Goal: Task Accomplishment & Management: Complete application form

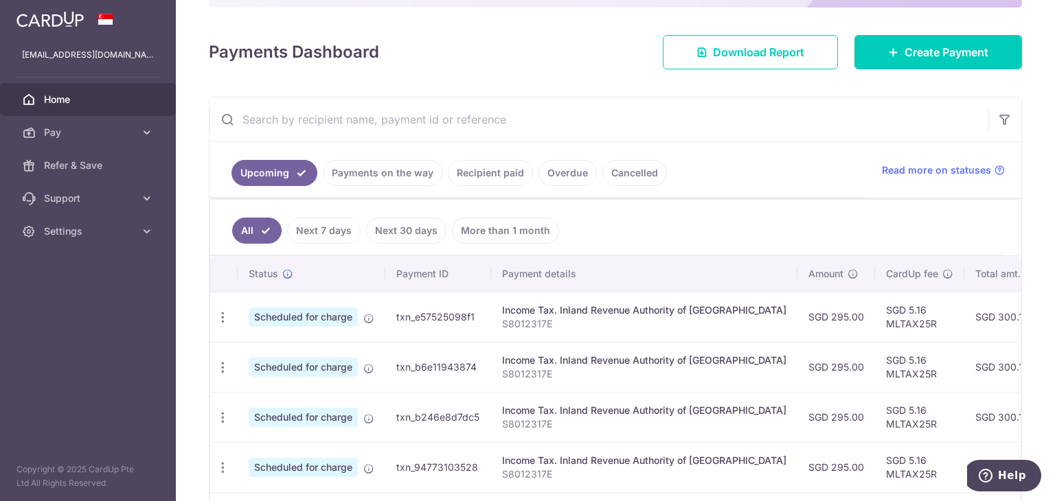
scroll to position [69, 0]
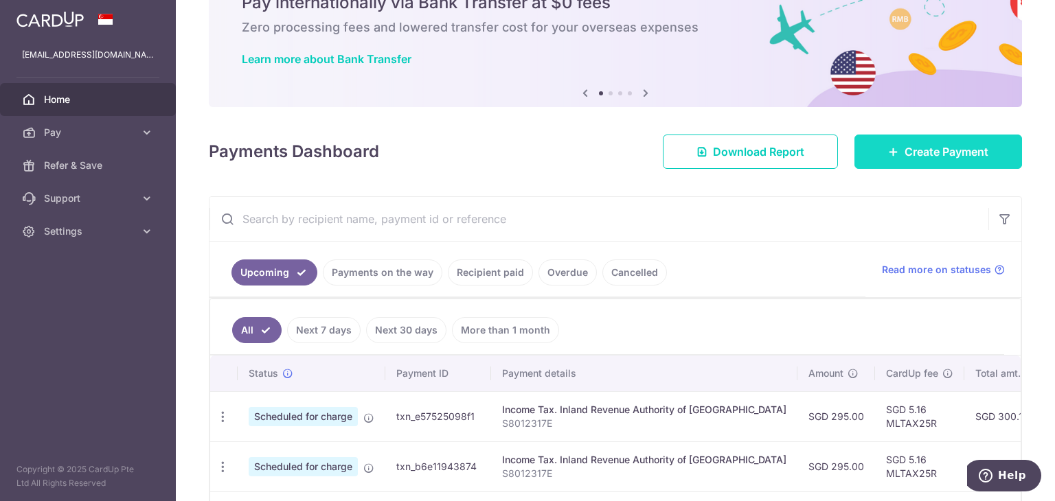
click at [912, 157] on span "Create Payment" at bounding box center [947, 152] width 84 height 16
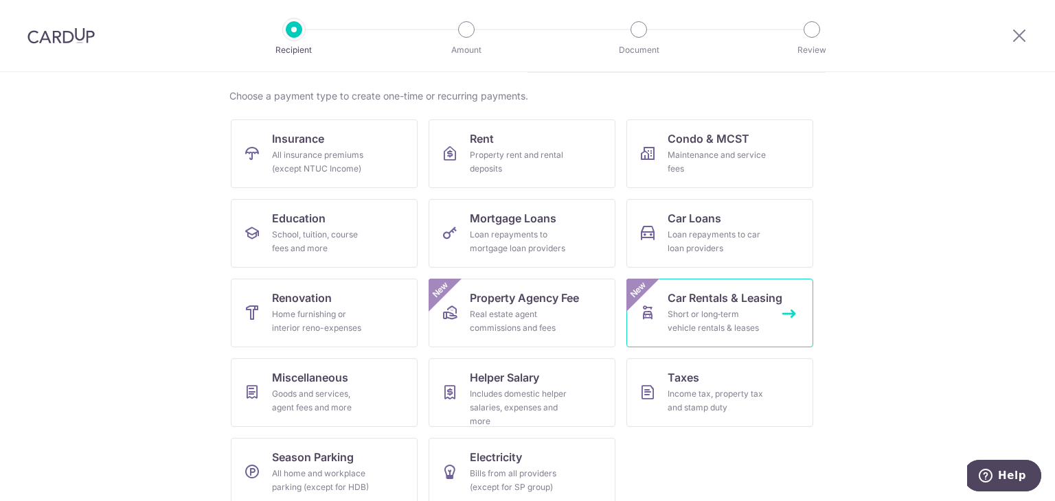
scroll to position [113, 0]
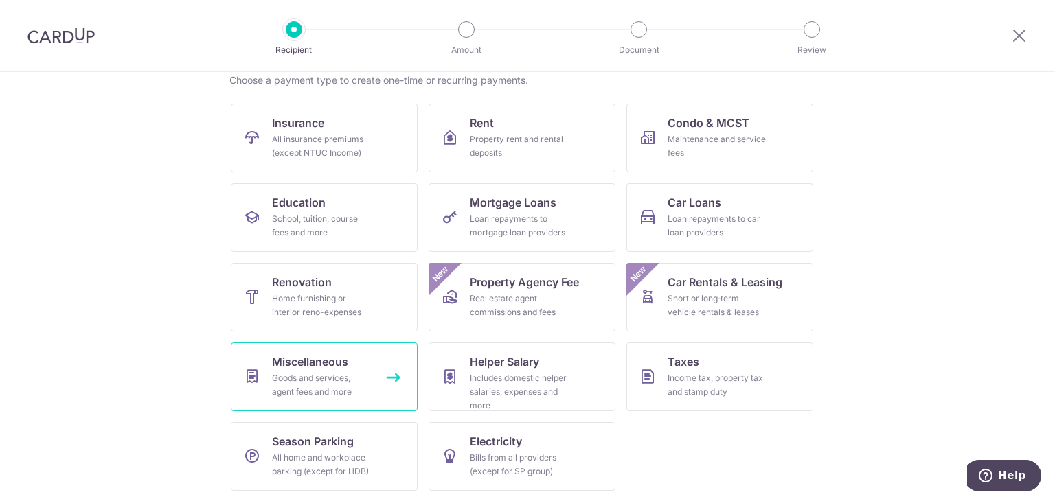
click at [333, 375] on div "Goods and services, agent fees and more" at bounding box center [321, 385] width 99 height 27
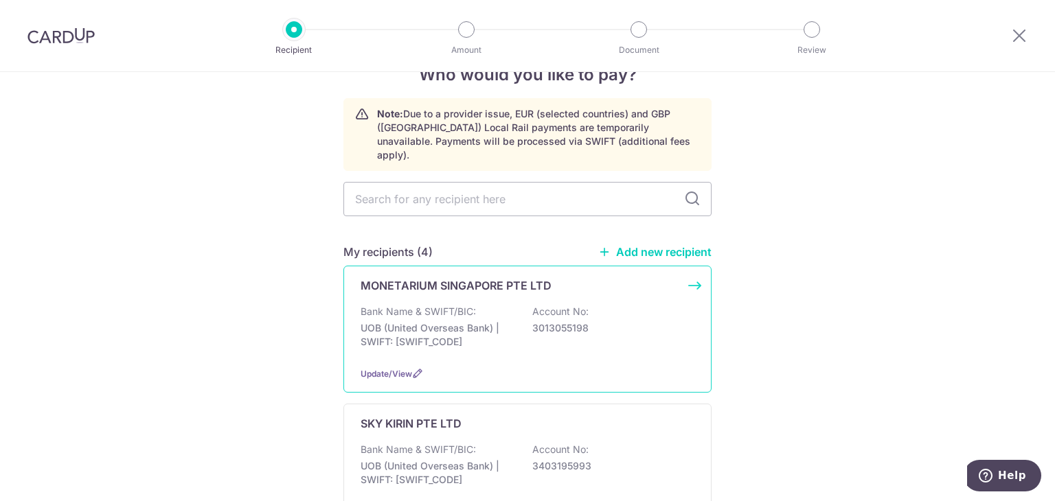
scroll to position [69, 0]
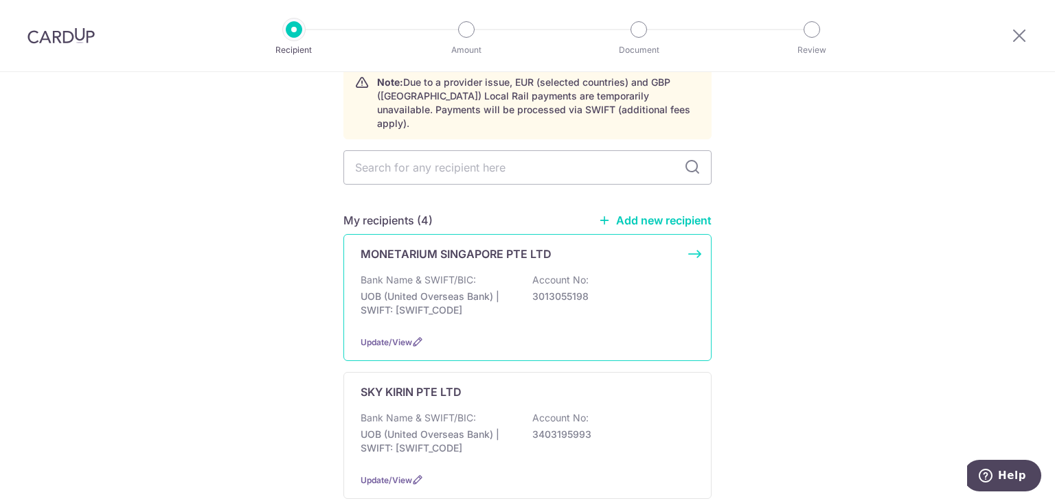
click at [544, 246] on p "MONETARIUM SINGAPORE PTE LTD" at bounding box center [456, 254] width 191 height 16
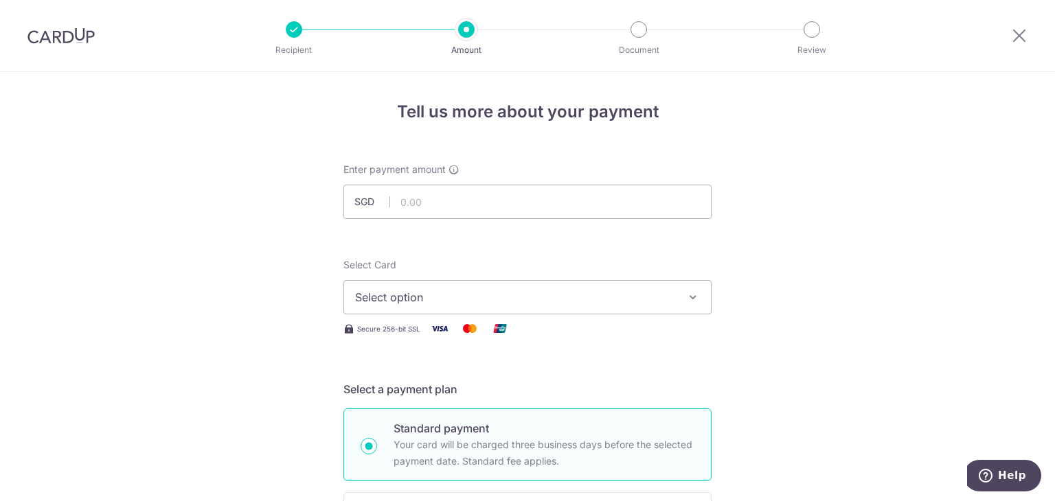
scroll to position [69, 0]
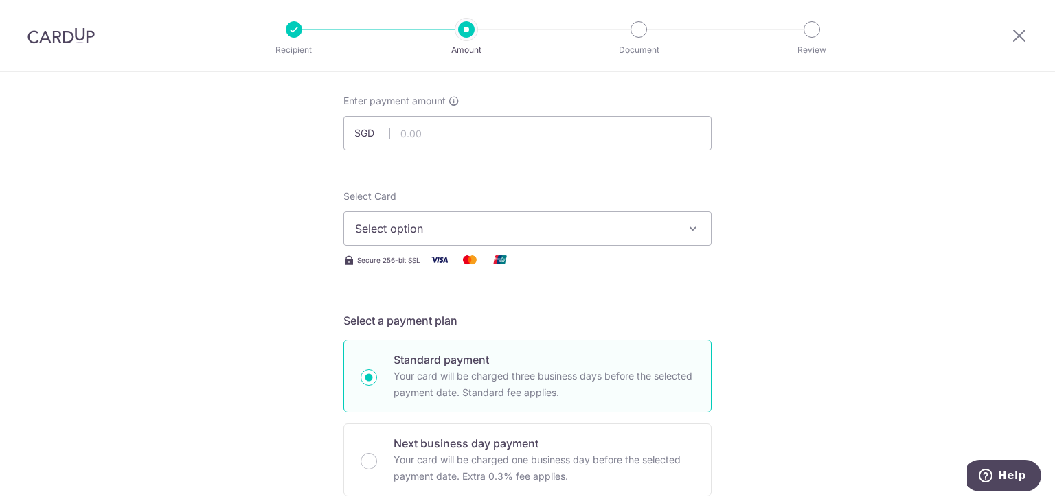
click at [622, 218] on button "Select option" at bounding box center [527, 229] width 368 height 34
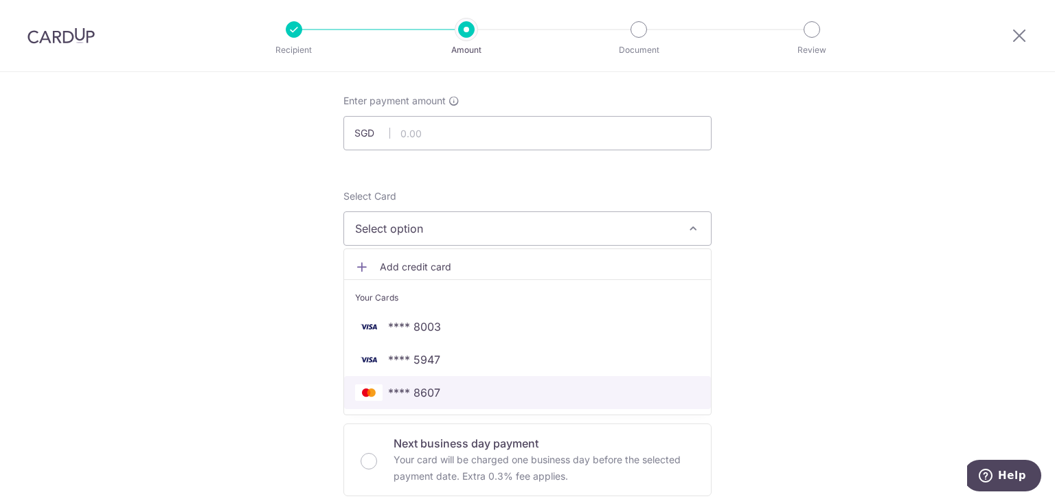
click at [536, 398] on span "**** 8607" at bounding box center [527, 393] width 345 height 16
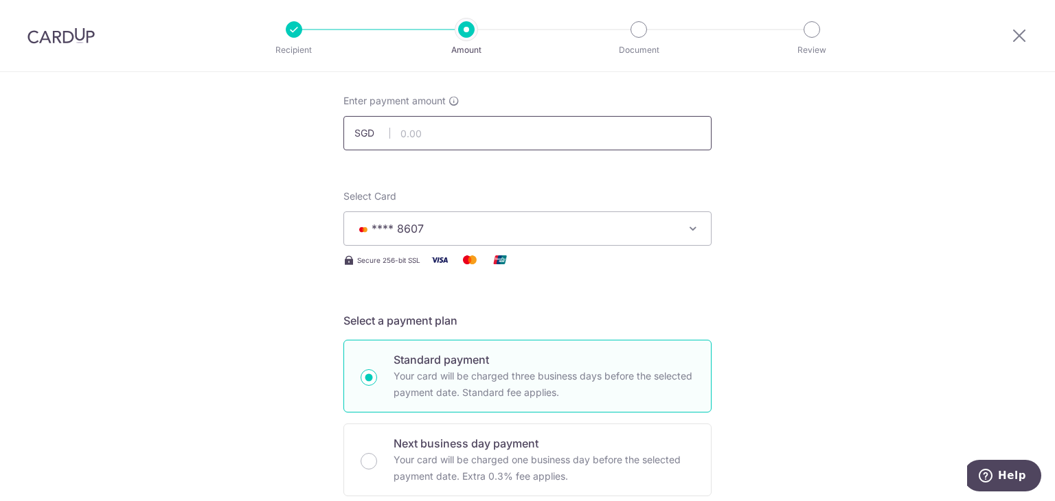
click at [453, 136] on input "text" at bounding box center [527, 133] width 368 height 34
type input "3,360.00"
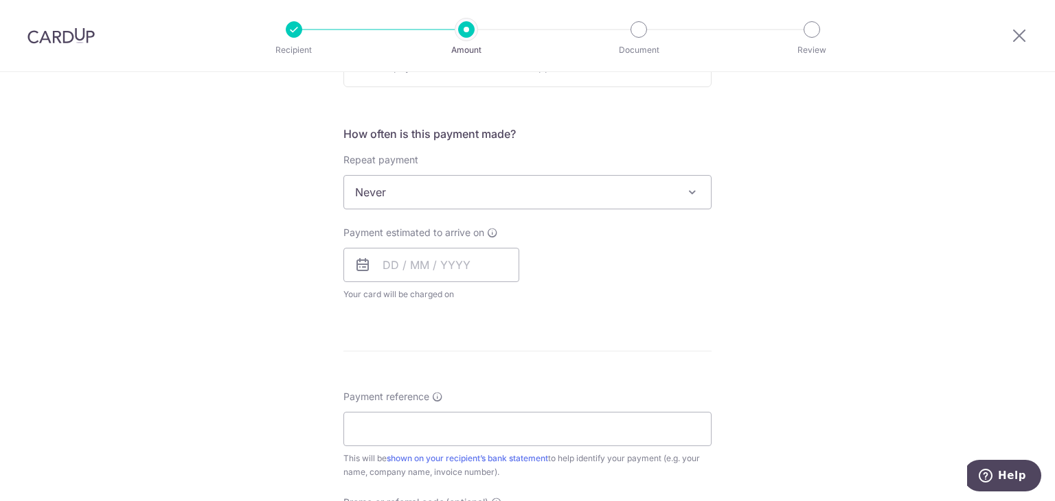
scroll to position [481, 0]
click at [475, 264] on input "text" at bounding box center [431, 262] width 176 height 34
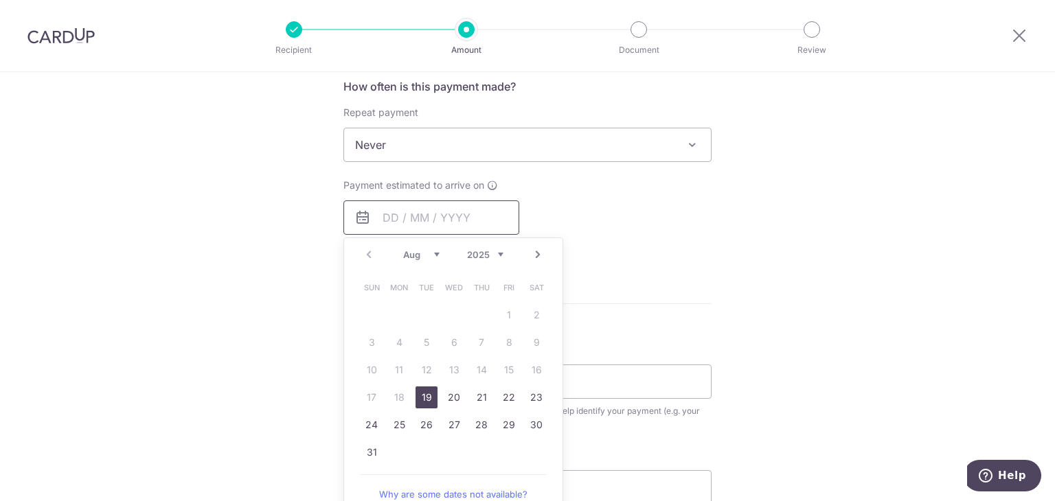
scroll to position [550, 0]
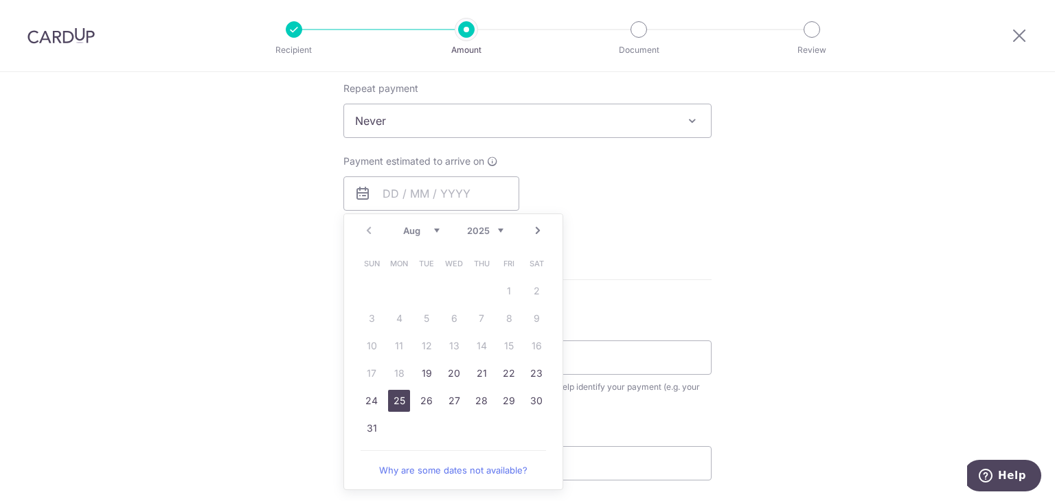
click at [398, 403] on link "25" at bounding box center [399, 401] width 22 height 22
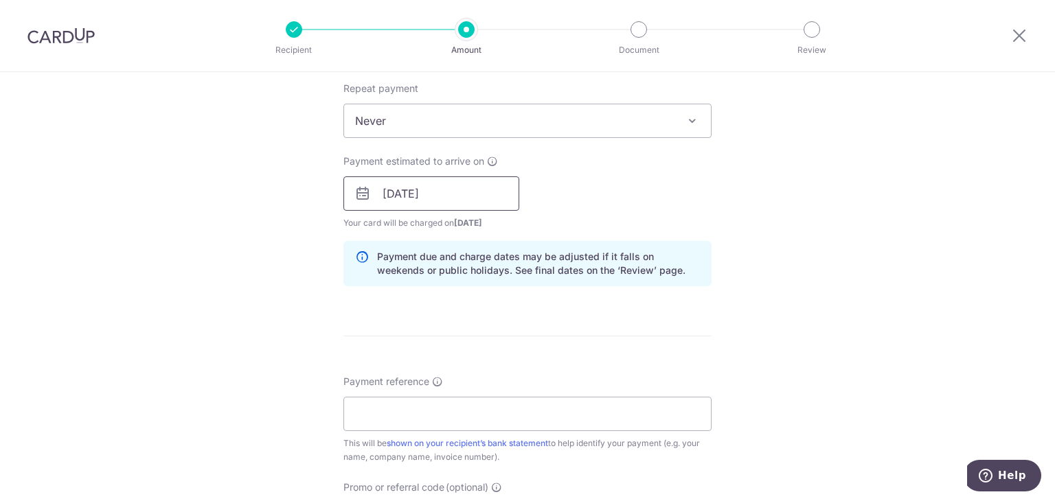
click at [501, 196] on input "25/08/2025" at bounding box center [431, 194] width 176 height 34
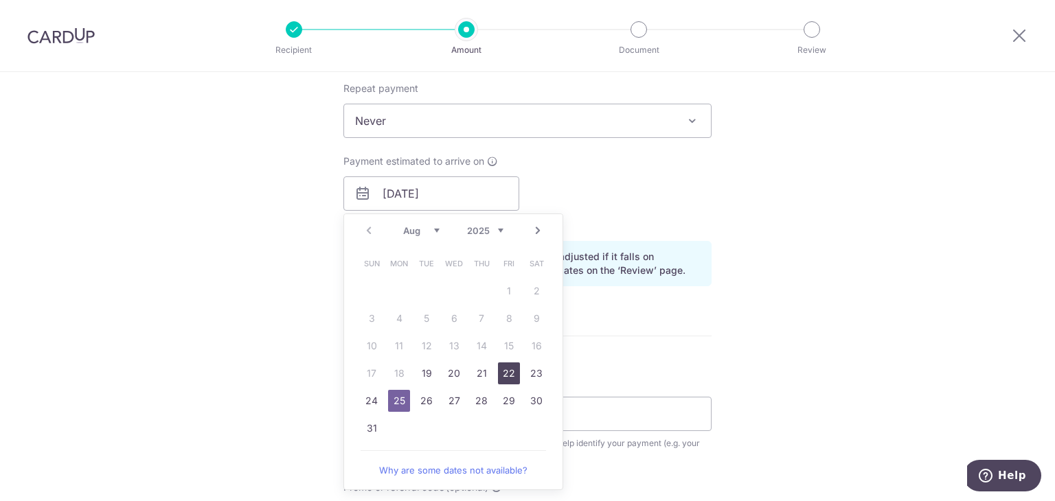
click at [509, 374] on link "22" at bounding box center [509, 374] width 22 height 22
type input "22/08/2025"
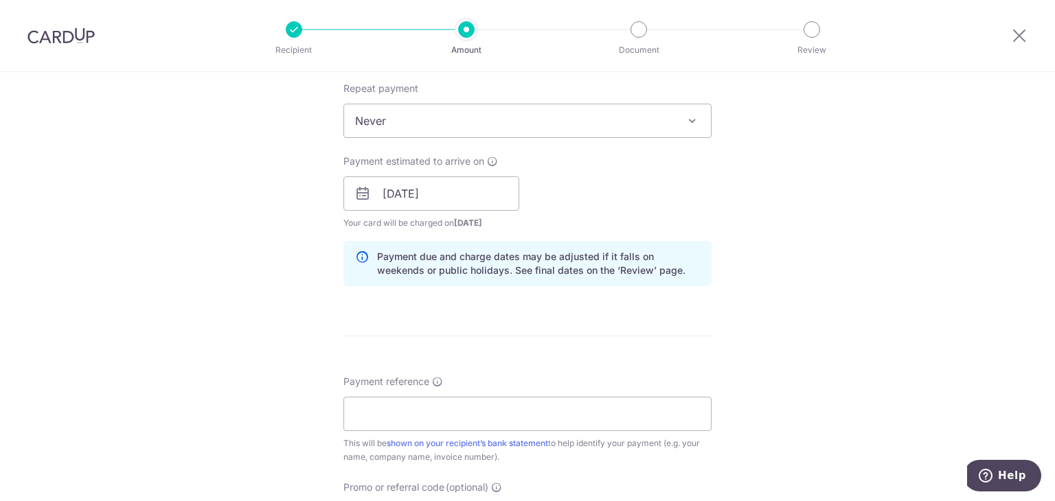
click at [313, 324] on div "Tell us more about your payment Enter payment amount SGD 3,360.00 3360.00 Selec…" at bounding box center [527, 172] width 1055 height 1299
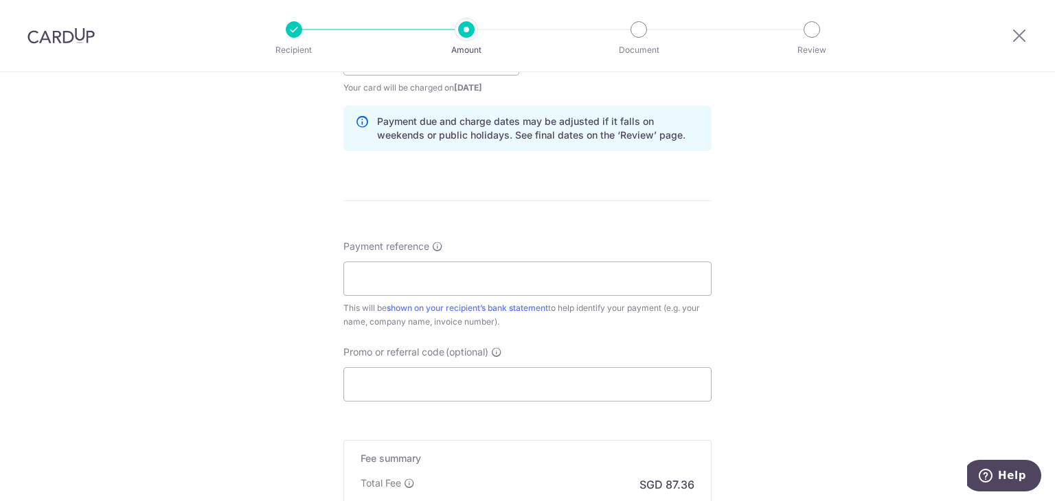
scroll to position [687, 0]
click at [383, 377] on input "Promo or referral code (optional)" at bounding box center [527, 382] width 368 height 34
click at [385, 255] on div "Payment reference This will be shown on your recipient’s bank statement to help…" at bounding box center [527, 282] width 368 height 89
click at [385, 264] on input "Payment reference" at bounding box center [527, 277] width 368 height 34
type input "5894"
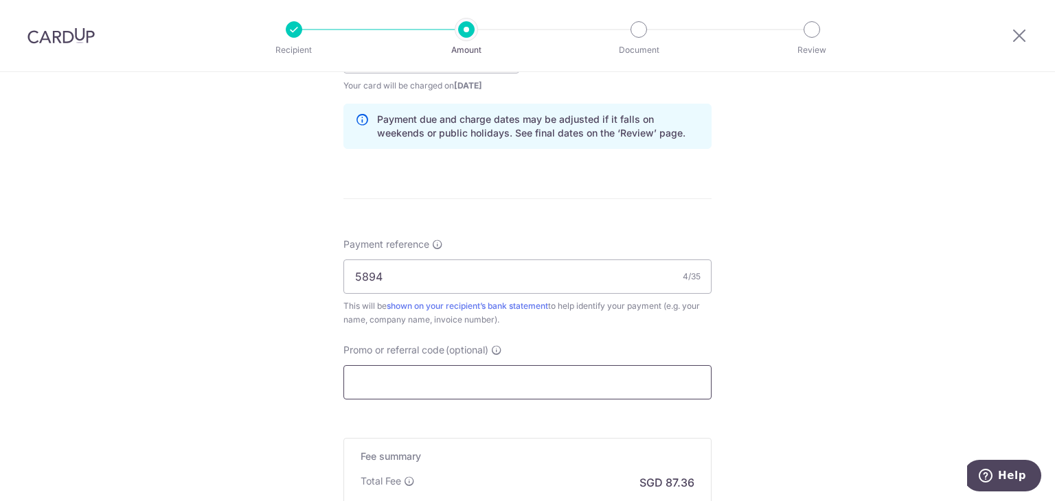
click at [378, 381] on input "Promo or referral code (optional)" at bounding box center [527, 382] width 368 height 34
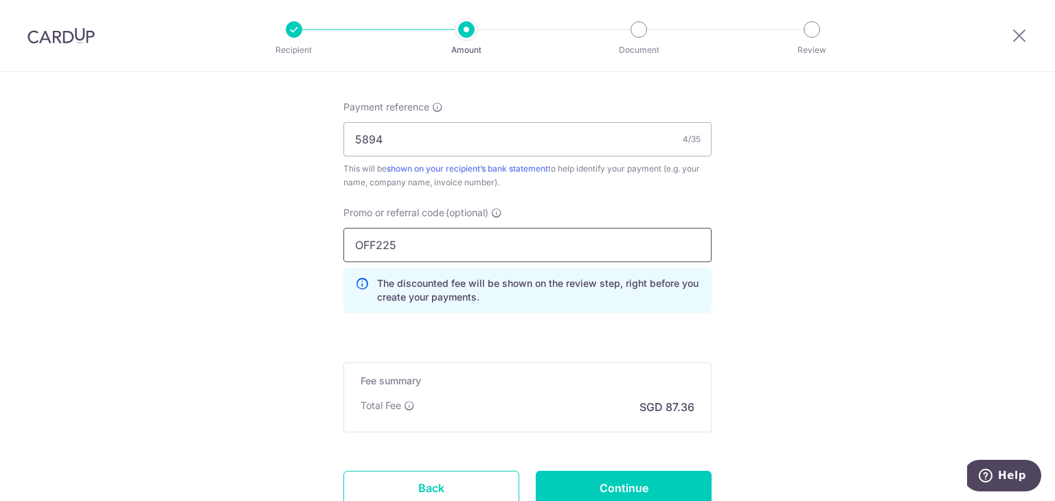
scroll to position [893, 0]
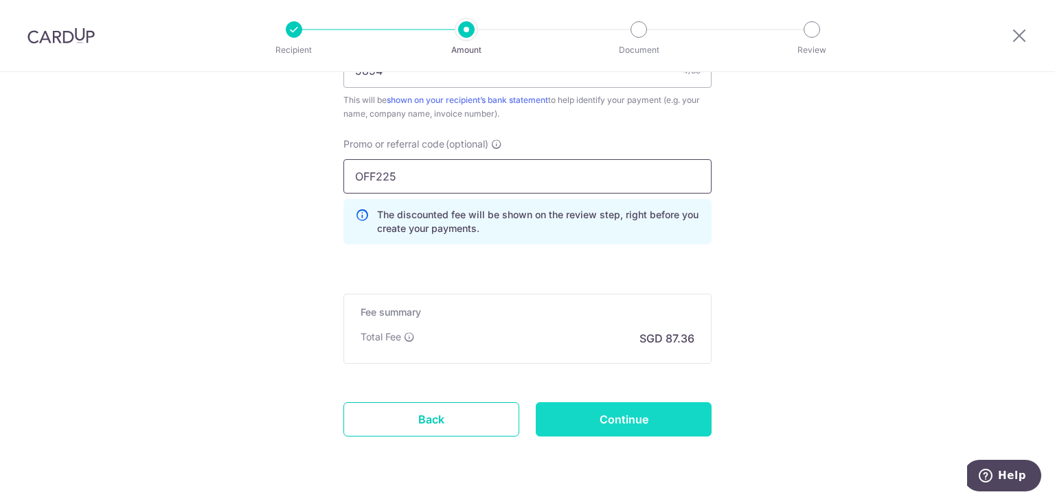
type input "OFF225"
click at [671, 422] on input "Continue" at bounding box center [624, 420] width 176 height 34
type input "Create Schedule"
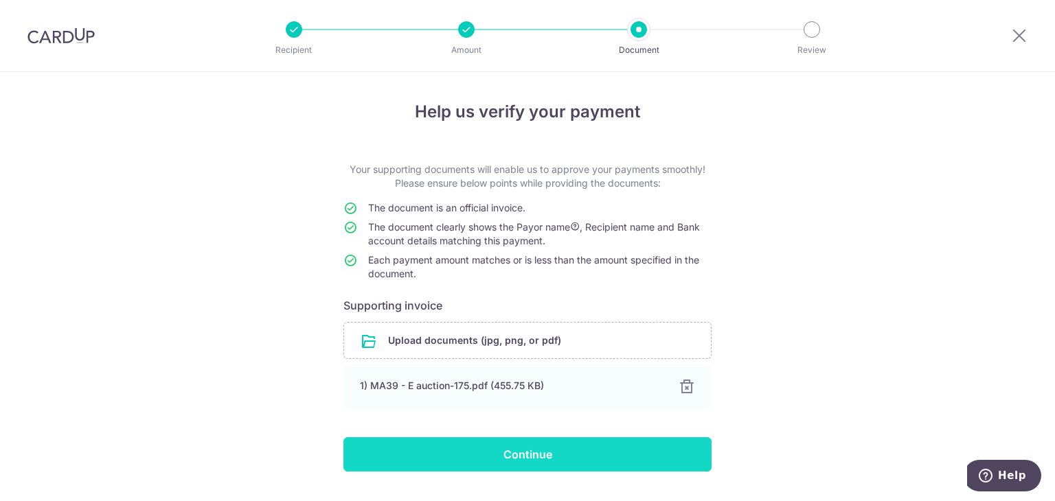
scroll to position [34, 0]
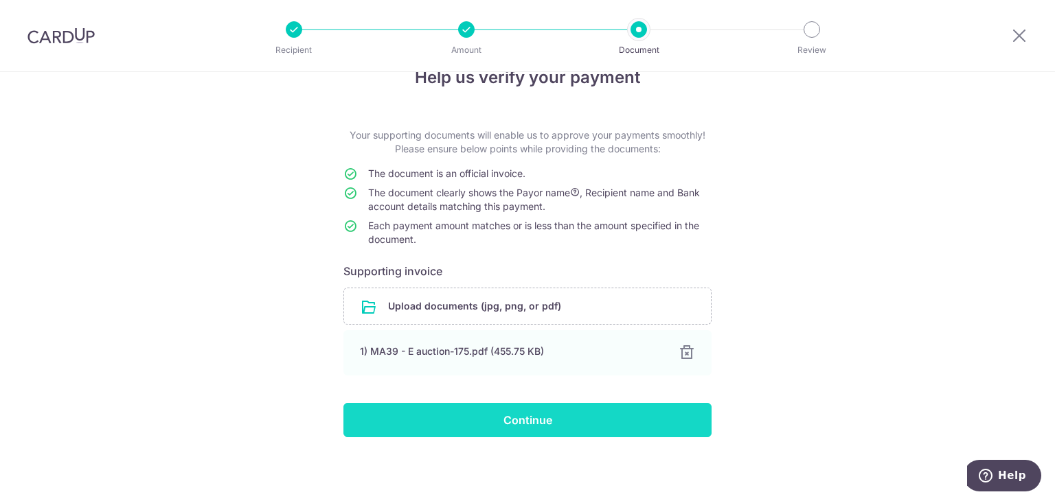
click at [544, 413] on input "Continue" at bounding box center [527, 420] width 368 height 34
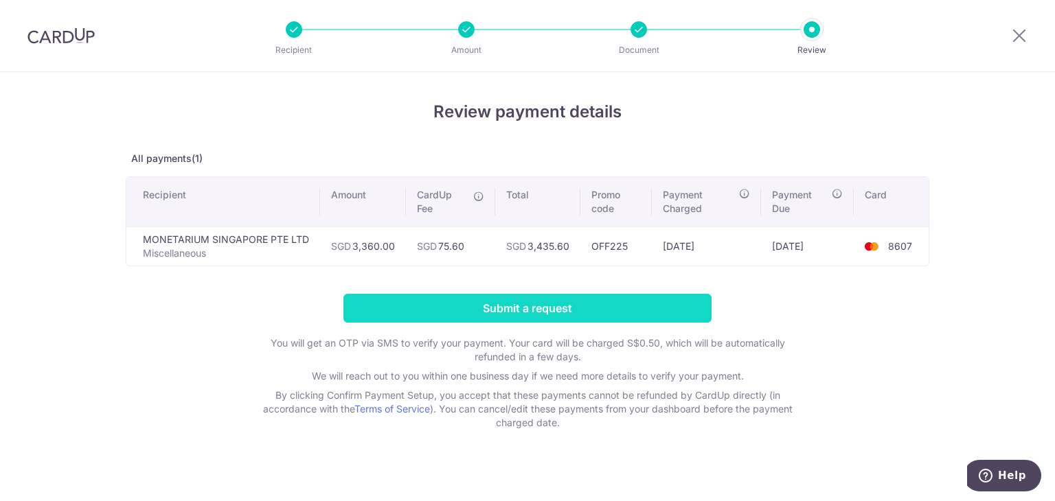
click at [602, 297] on input "Submit a request" at bounding box center [527, 308] width 368 height 29
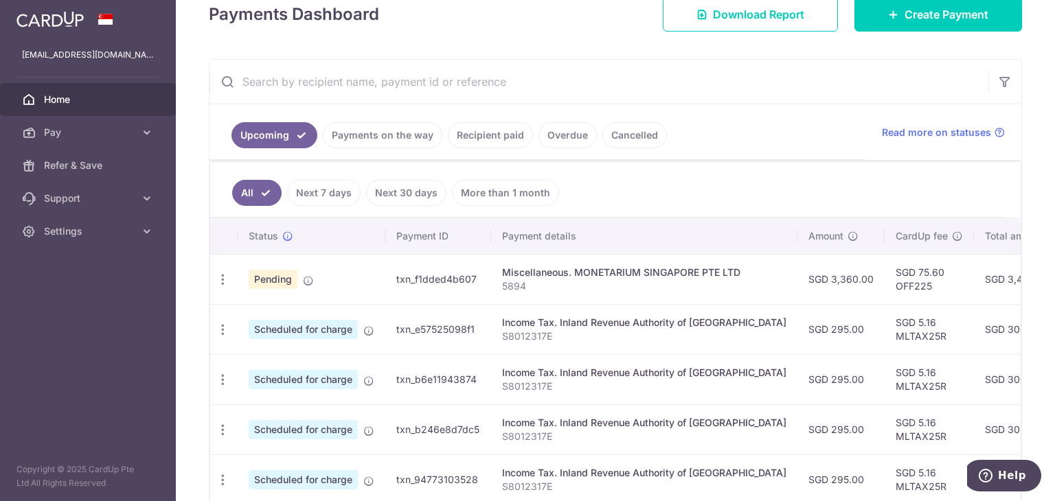
scroll to position [137, 0]
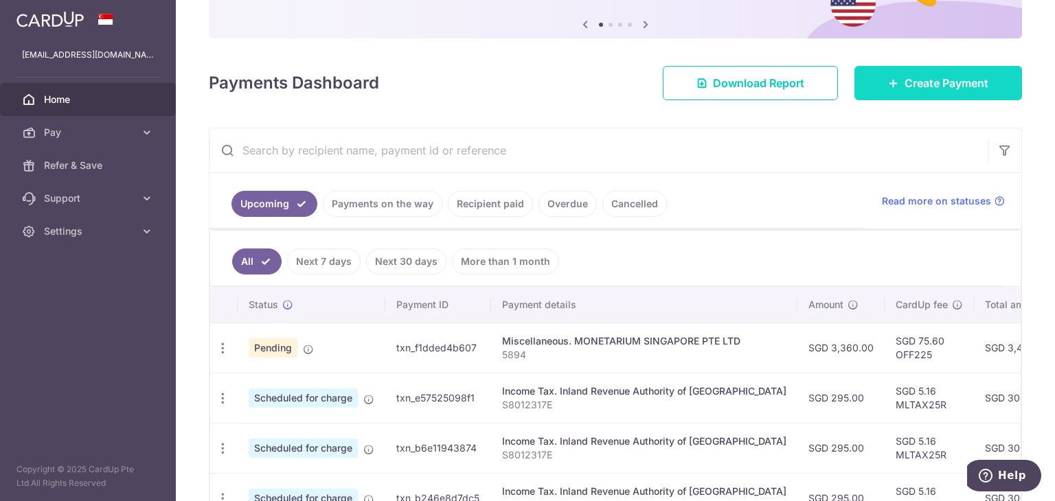
click at [923, 81] on span "Create Payment" at bounding box center [947, 83] width 84 height 16
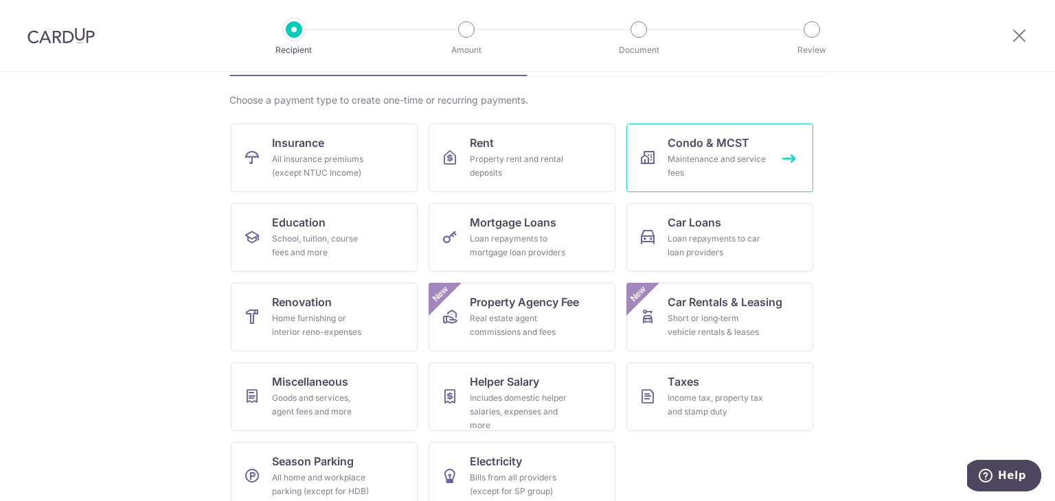
scroll to position [113, 0]
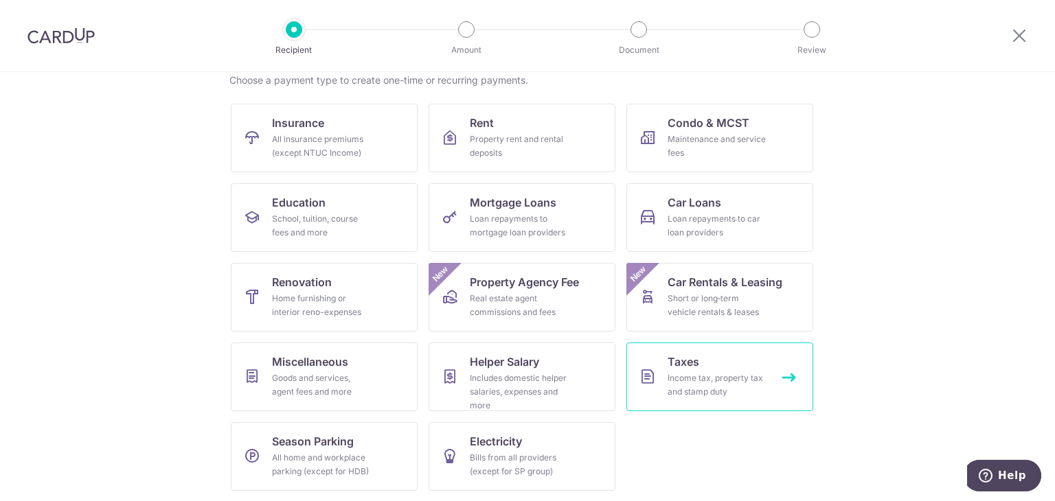
click at [700, 367] on link "Taxes Income tax, property tax and stamp duty" at bounding box center [719, 377] width 187 height 69
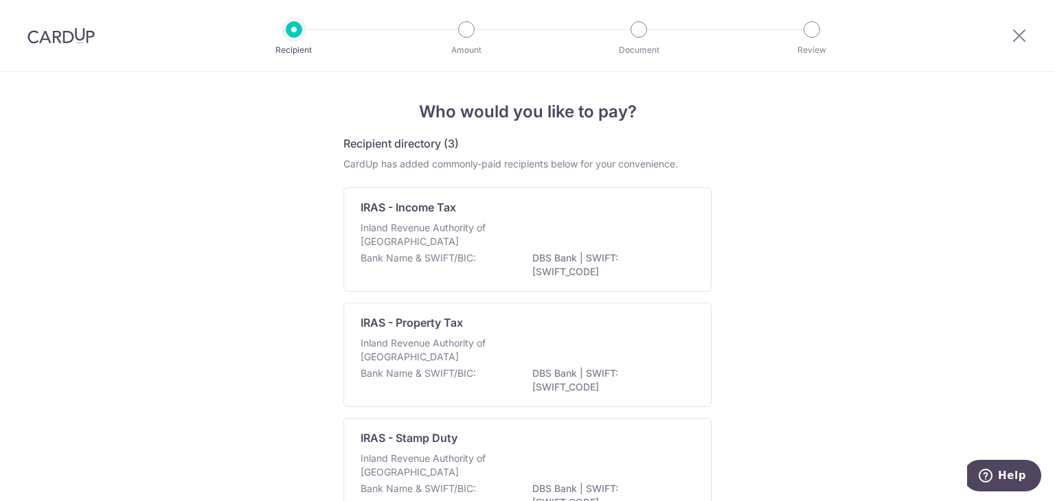
click at [483, 341] on p "Inland Revenue Authority of Singapore" at bounding box center [434, 350] width 146 height 27
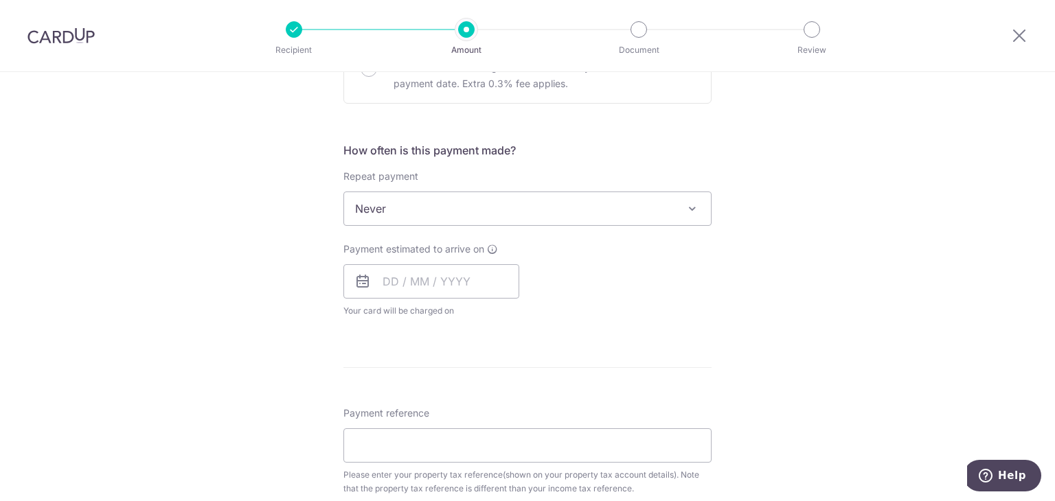
scroll to position [481, 0]
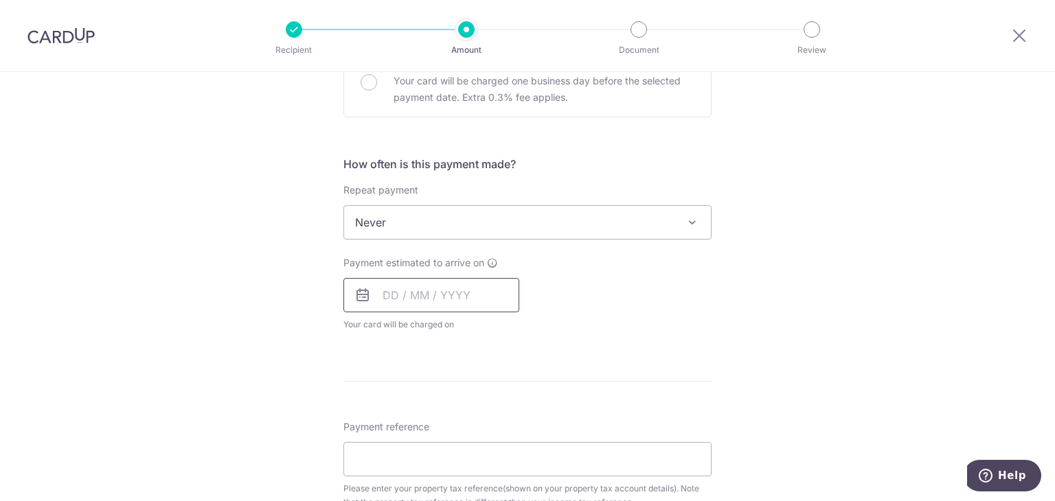
click at [459, 292] on input "text" at bounding box center [431, 295] width 176 height 34
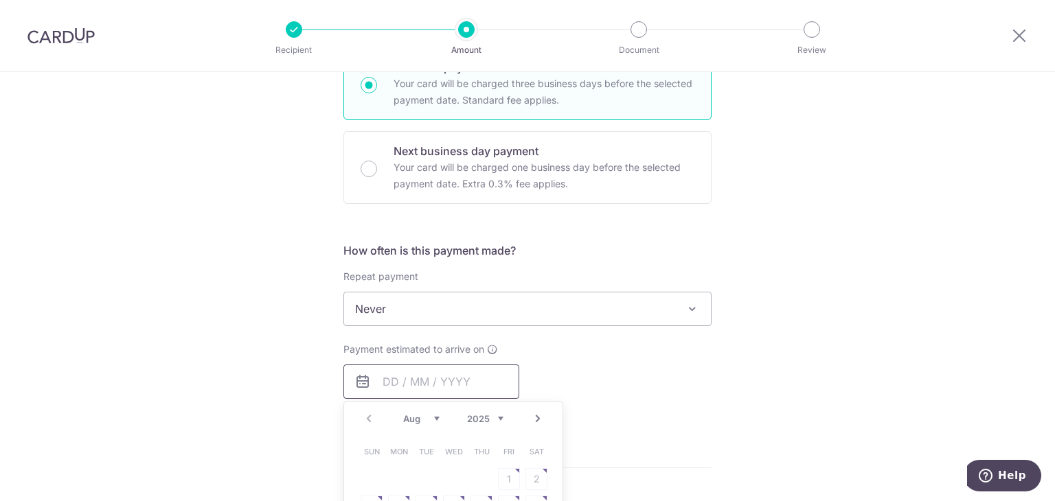
scroll to position [343, 0]
